Goal: Communication & Community: Connect with others

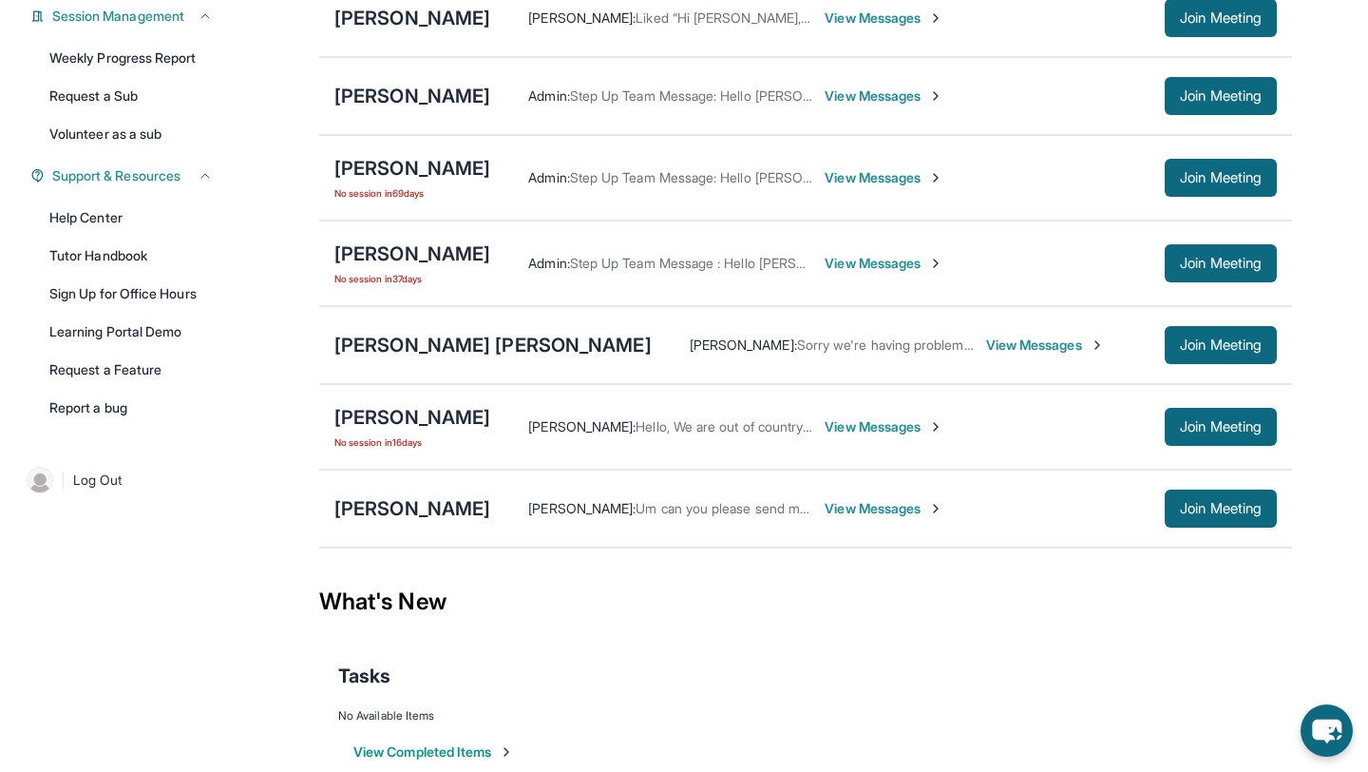
scroll to position [305, 0]
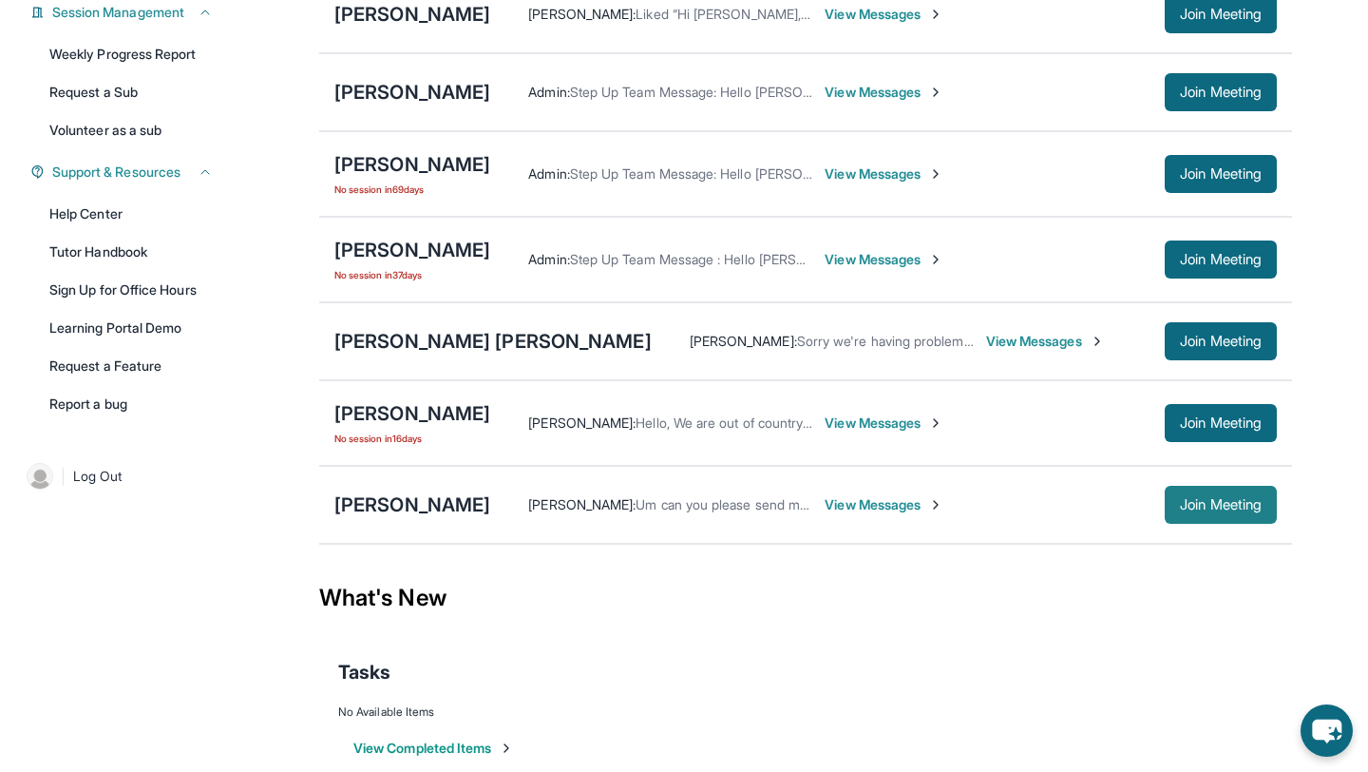
click at [1206, 510] on span "Join Meeting" at bounding box center [1221, 504] width 82 height 11
click at [490, 513] on div "[PERSON_NAME]" at bounding box center [412, 504] width 156 height 27
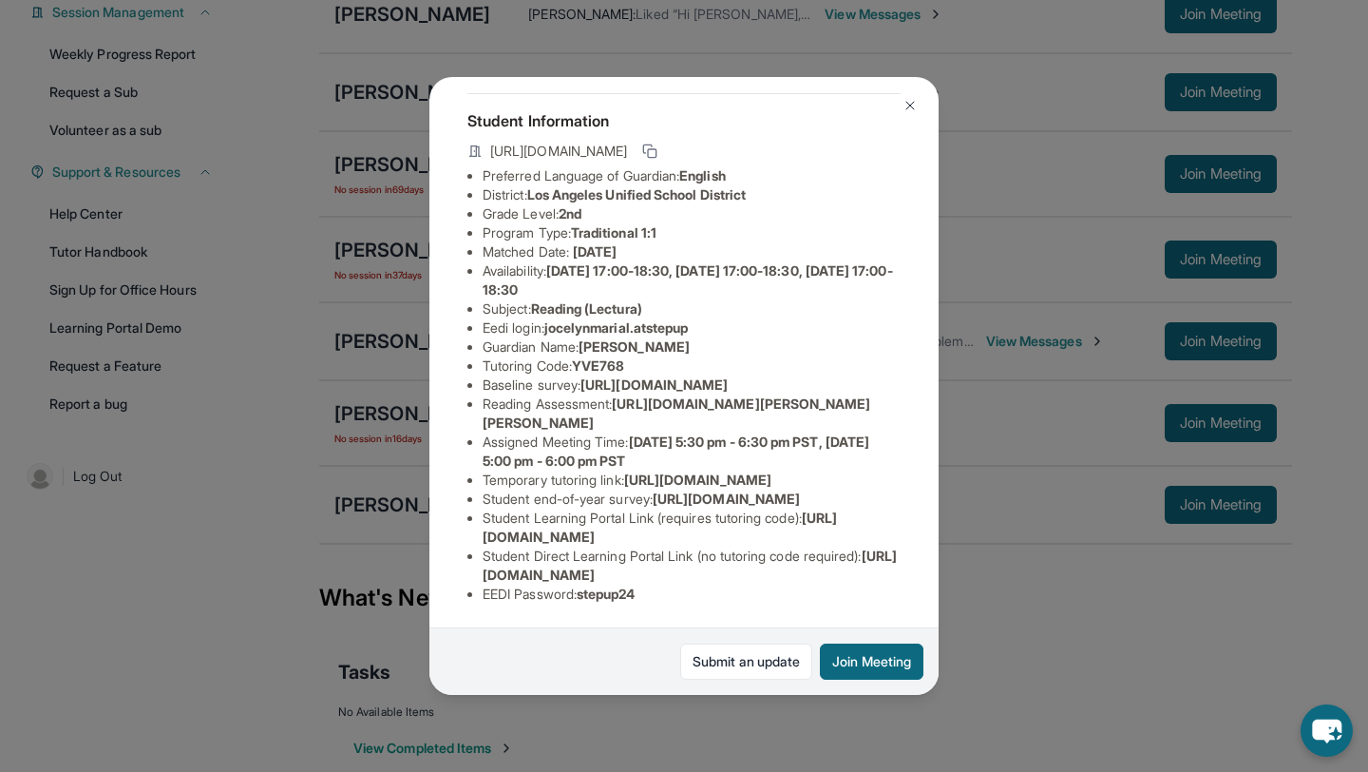
scroll to position [277, 0]
drag, startPoint x: 484, startPoint y: 385, endPoint x: 926, endPoint y: 394, distance: 442.9
click at [926, 394] on div "[PERSON_NAME] Guardian: [PERSON_NAME] Student Information [URL][DOMAIN_NAME] Pr…" at bounding box center [684, 386] width 509 height 618
copy span "[URL][DOMAIN_NAME]"
click at [970, 512] on div "[PERSON_NAME] Guardian: [PERSON_NAME] Student Information [URL][DOMAIN_NAME] Pr…" at bounding box center [684, 386] width 1368 height 772
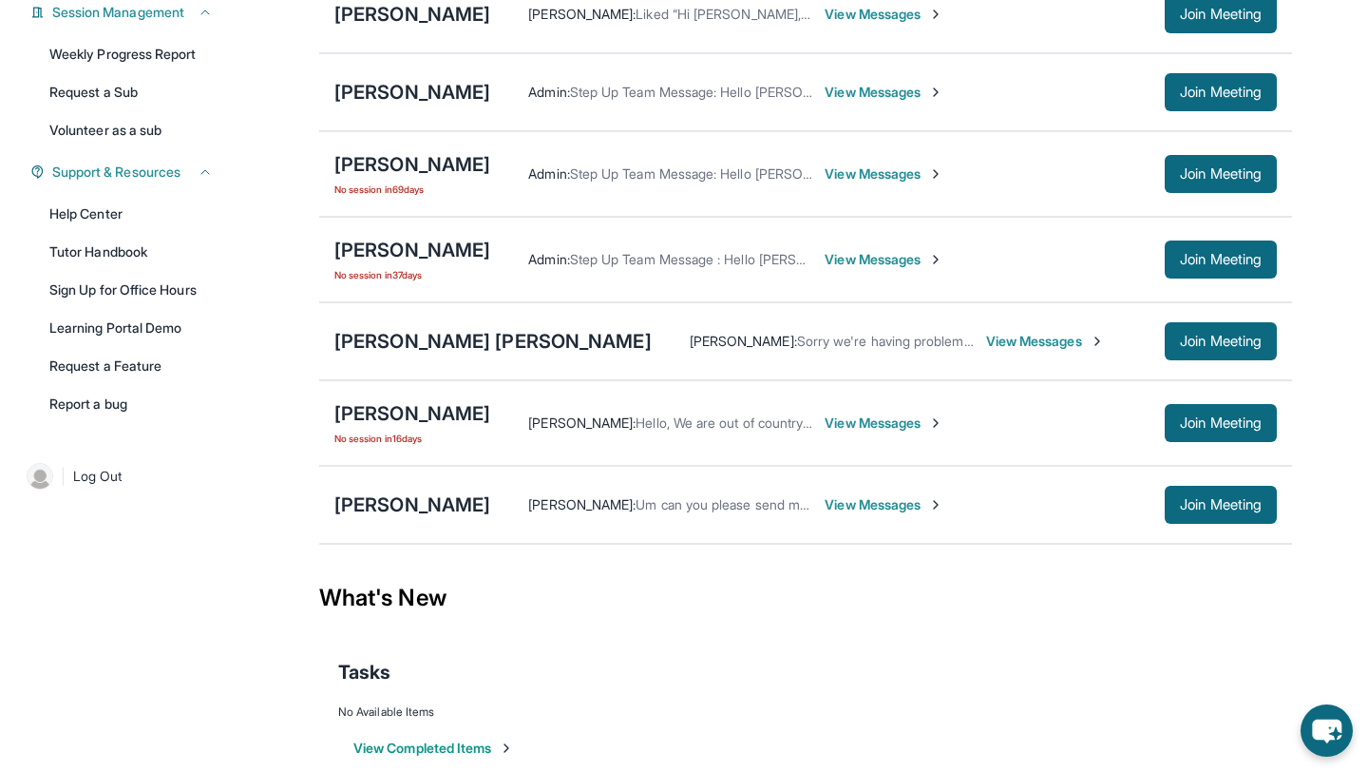
click at [944, 514] on span "View Messages" at bounding box center [884, 504] width 119 height 19
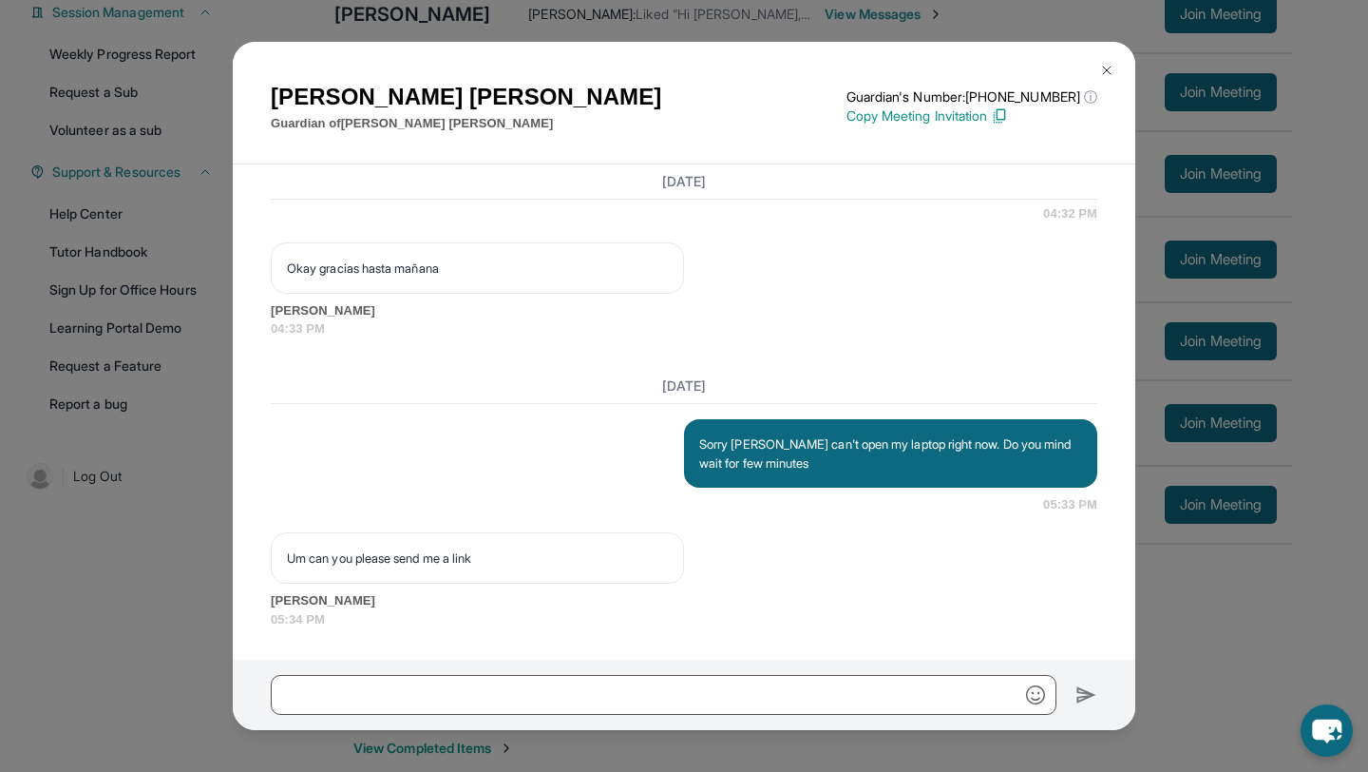
scroll to position [31638, 0]
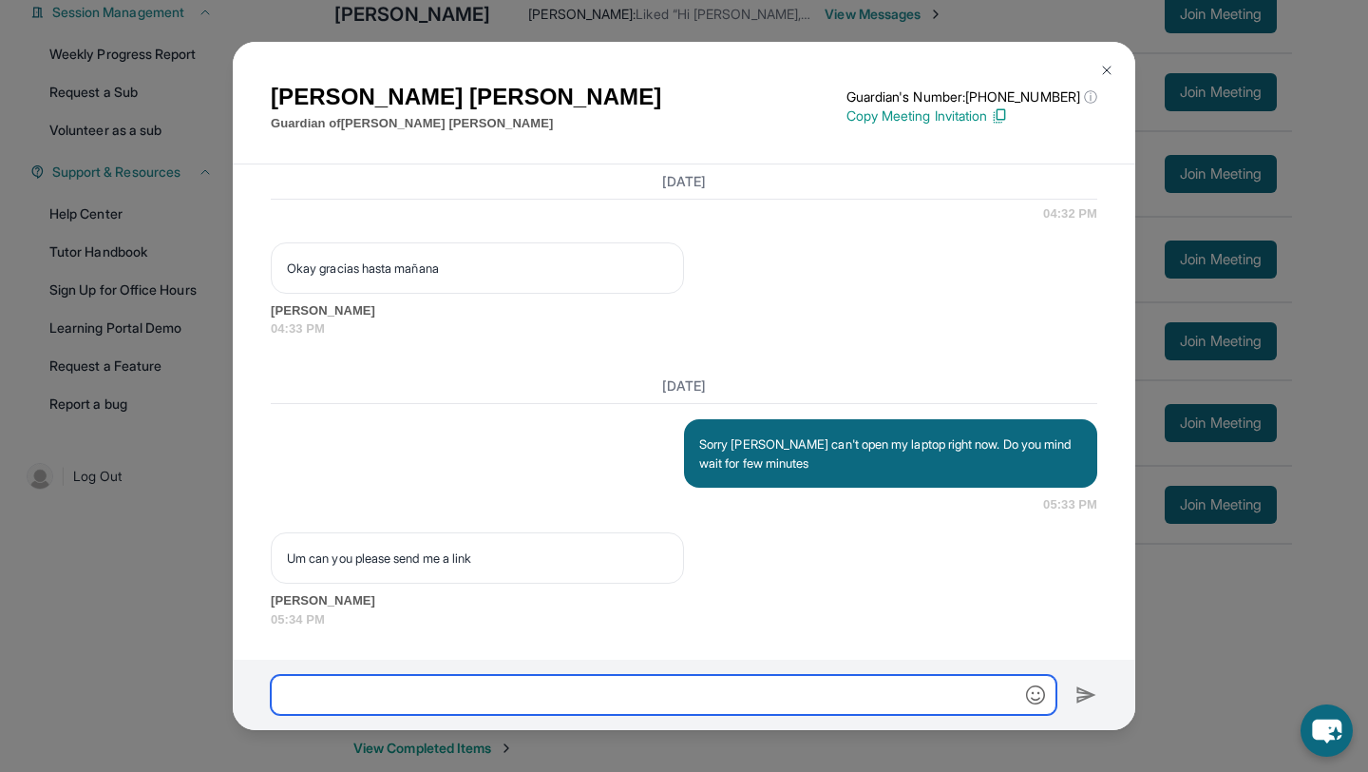
click at [598, 689] on input "text" at bounding box center [664, 695] width 786 height 40
paste input "**********"
type input "**********"
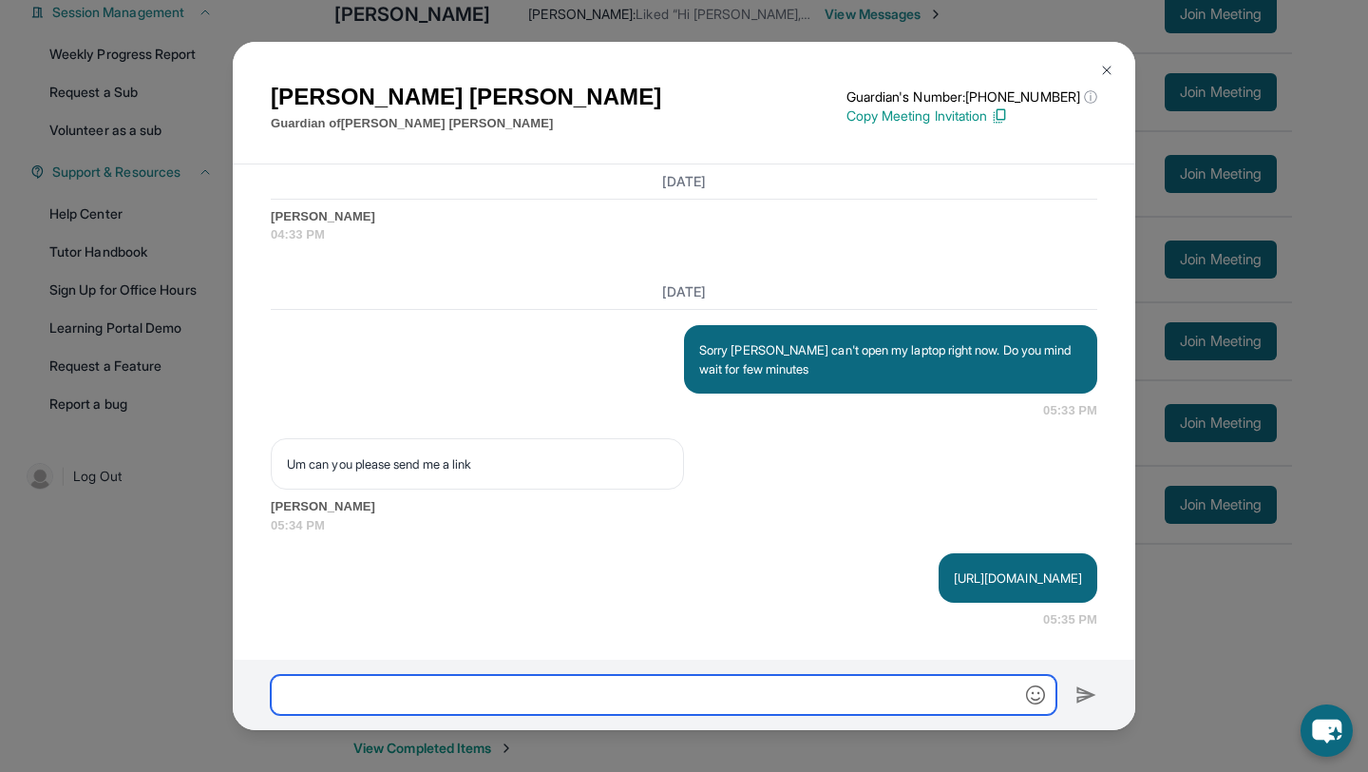
scroll to position [31752, 0]
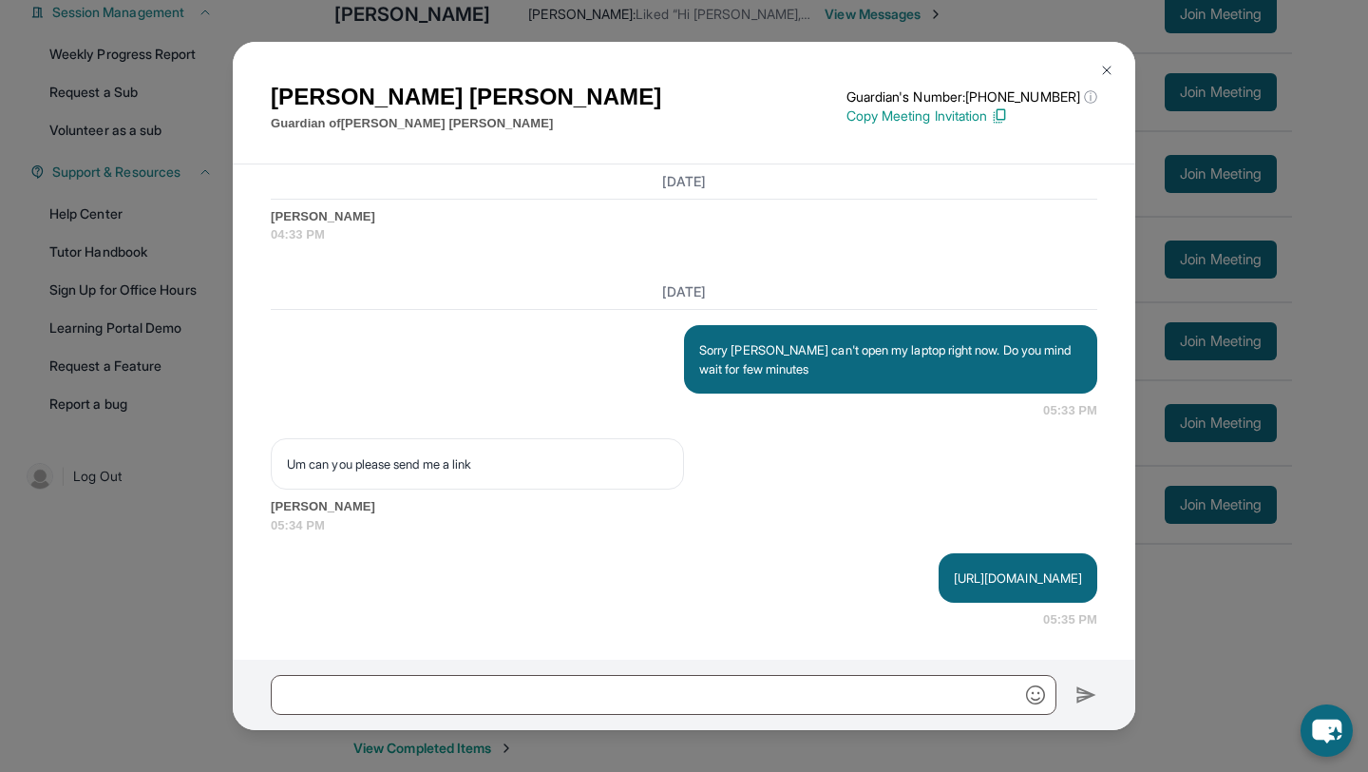
click at [1112, 70] on img at bounding box center [1106, 70] width 15 height 15
